Goal: Find specific page/section: Find specific page/section

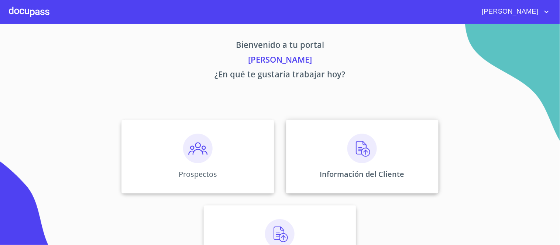
click at [354, 151] on img at bounding box center [362, 149] width 30 height 30
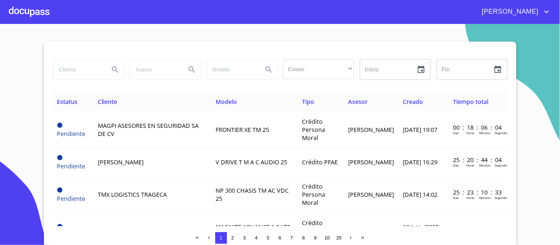
click at [61, 68] on input "search" at bounding box center [78, 70] width 50 height 20
type input "[PERSON_NAME]"
click at [111, 71] on icon "Search" at bounding box center [115, 69] width 9 height 9
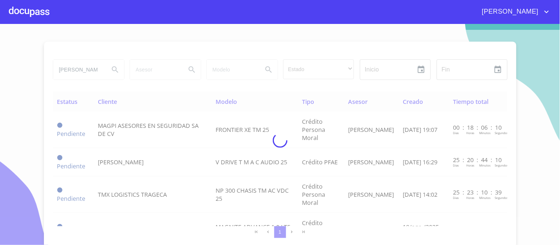
type button "[PERSON_NAME]"
click at [106, 61] on button "Search" at bounding box center [115, 70] width 18 height 18
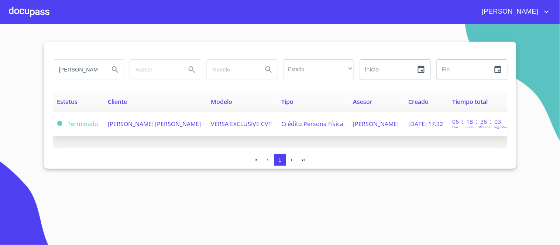
click at [238, 125] on span "VERSA EXCLUSIVE CVT" at bounding box center [241, 124] width 61 height 8
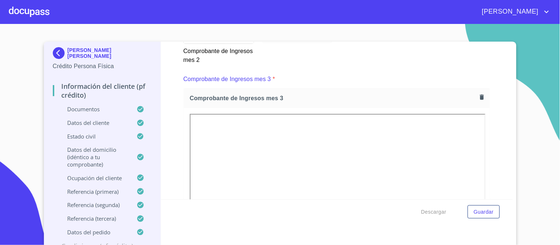
scroll to position [1362, 0]
